Goal: Navigation & Orientation: Find specific page/section

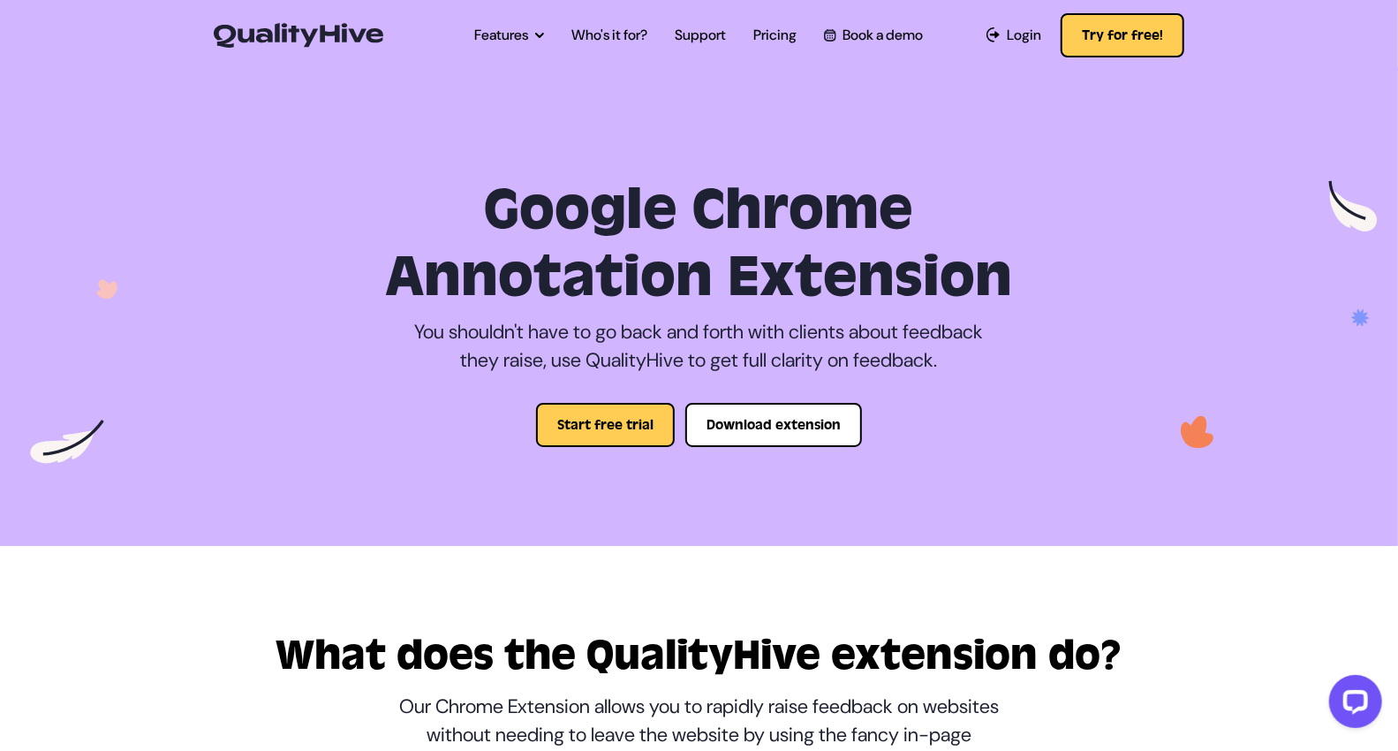
click at [273, 44] on img at bounding box center [299, 35] width 170 height 25
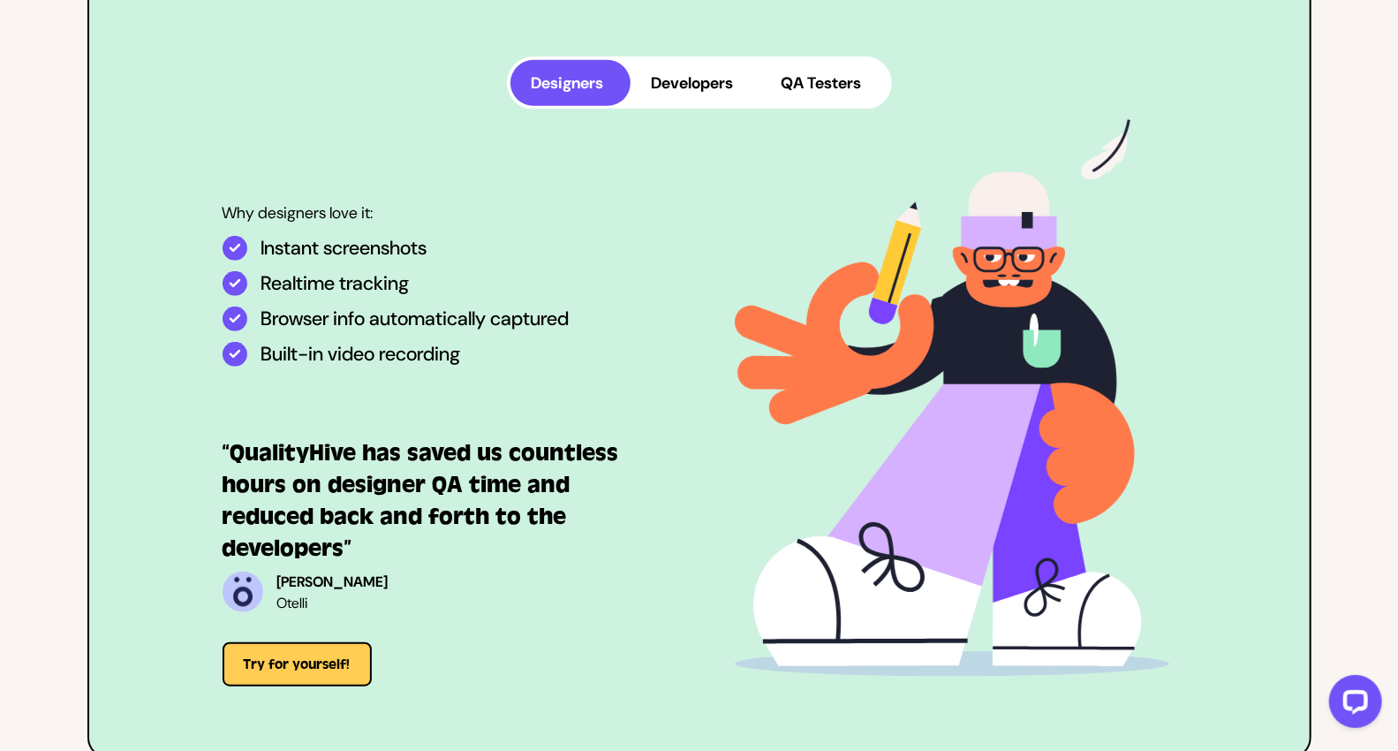
scroll to position [4710, 0]
click at [717, 74] on button "Developers" at bounding box center [696, 84] width 130 height 46
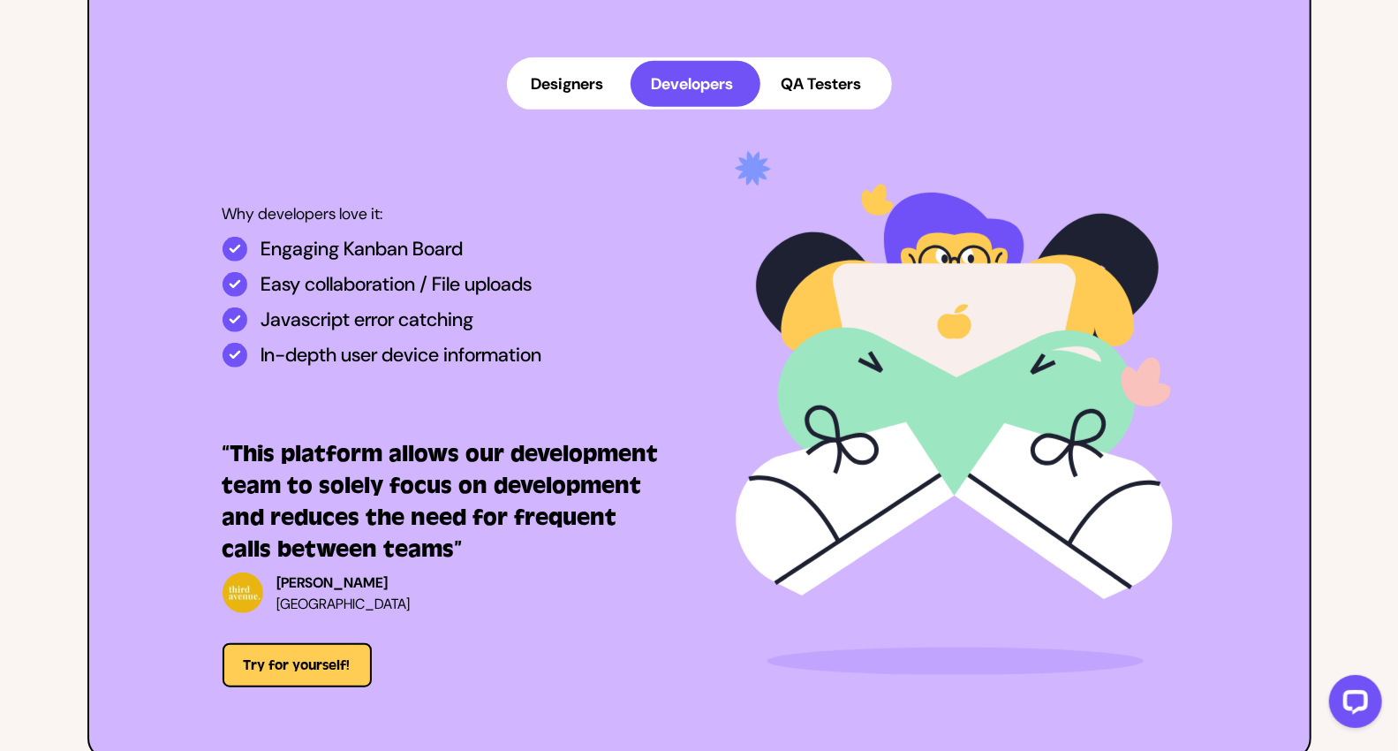
click at [810, 85] on button "QA Testers" at bounding box center [824, 84] width 128 height 46
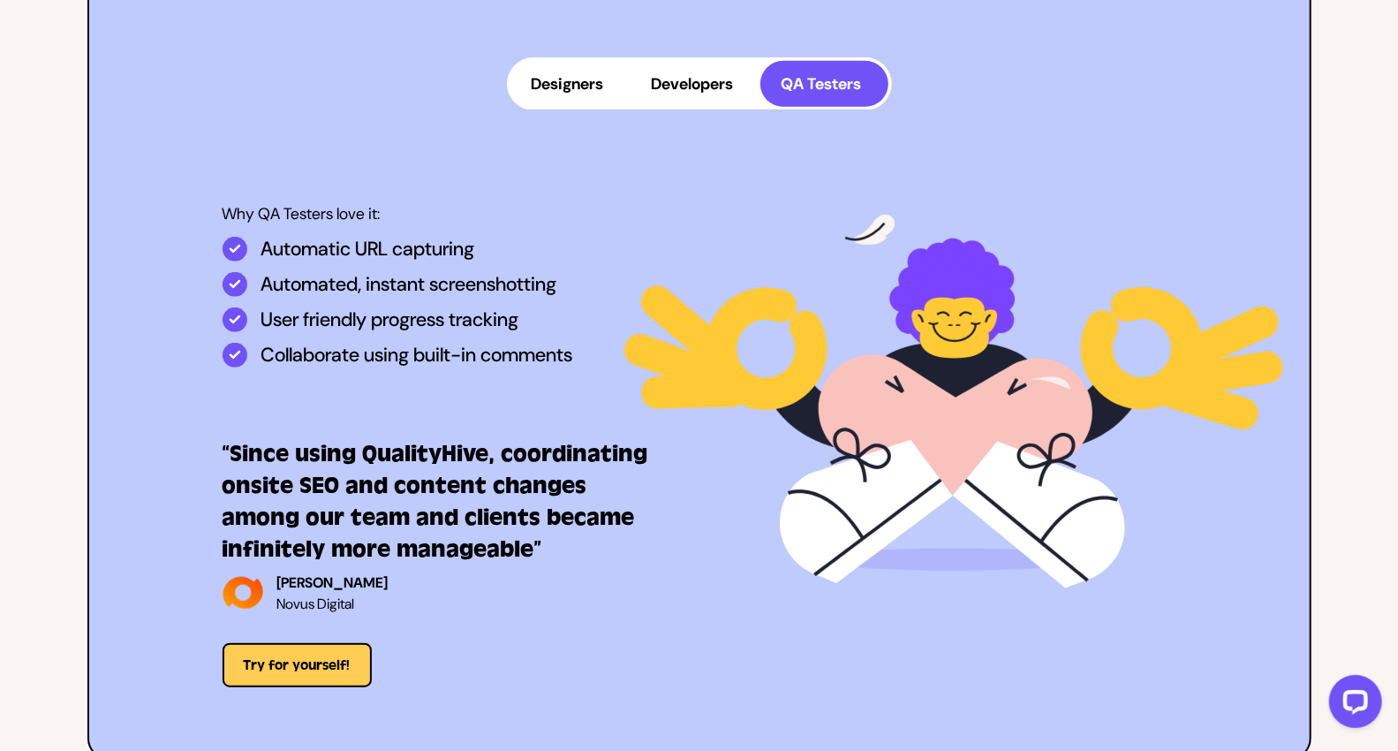
click at [565, 87] on button "Designers" at bounding box center [570, 84] width 120 height 46
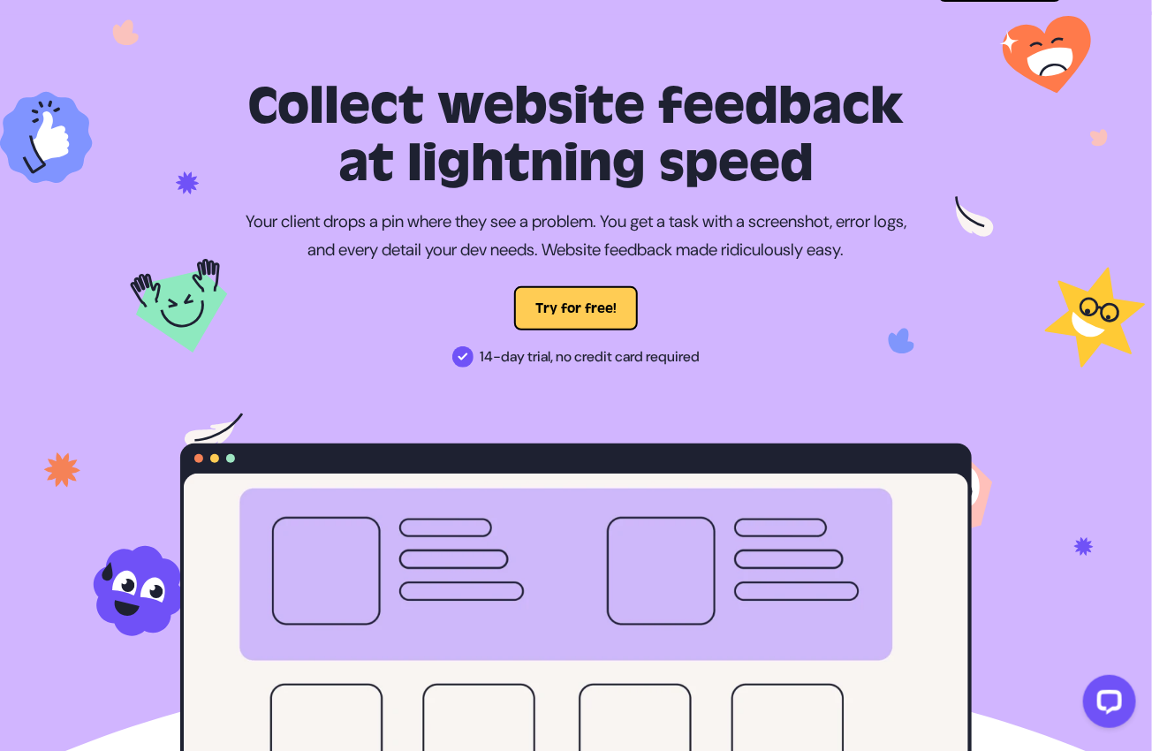
scroll to position [0, 0]
